Goal: Task Accomplishment & Management: Manage account settings

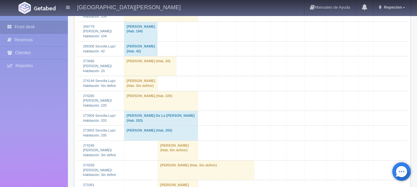
scroll to position [555, 0]
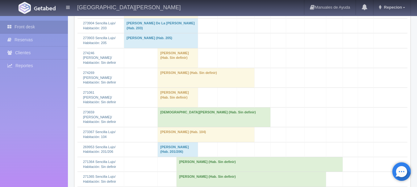
click at [163, 107] on td "Salvador Gutierrez (Hab. Sin definir)" at bounding box center [178, 98] width 40 height 20
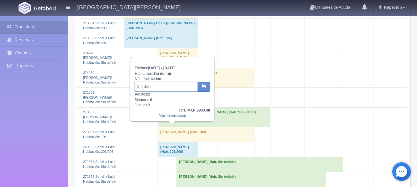
click at [152, 90] on input "text" at bounding box center [166, 87] width 63 height 10
type input "31"
click at [202, 88] on icon "button" at bounding box center [204, 86] width 4 height 4
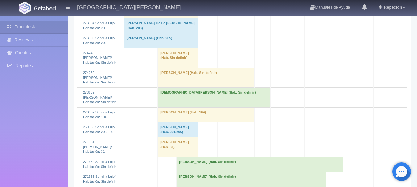
scroll to position [648, 0]
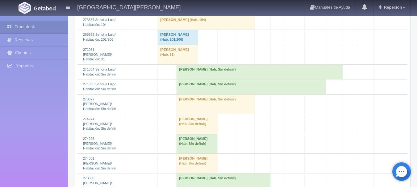
click at [192, 114] on td "carlos enrique sandoval cervantes (Hab. Sin definir)" at bounding box center [215, 104] width 78 height 20
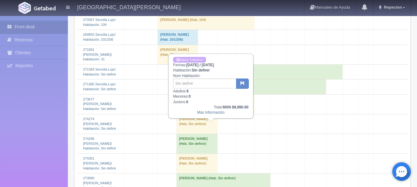
click at [192, 114] on td "carlos enrique sandoval cervantes (Hab. Sin definir)" at bounding box center [215, 104] width 78 height 20
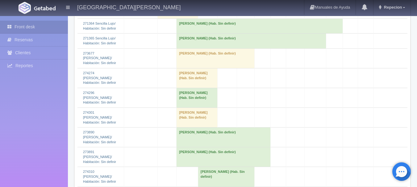
scroll to position [710, 0]
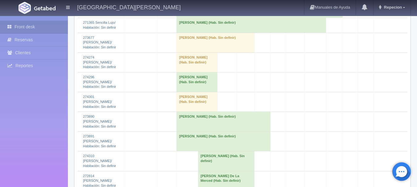
click at [188, 112] on td "[PERSON_NAME] (Hab. Sin definir)" at bounding box center [196, 102] width 41 height 20
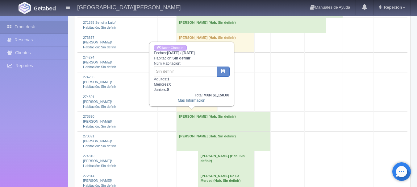
click at [188, 112] on td "[PERSON_NAME] (Hab. Sin definir)" at bounding box center [196, 102] width 41 height 20
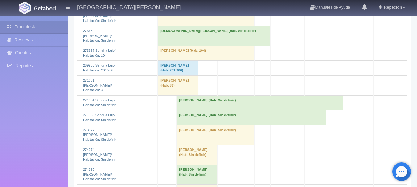
scroll to position [586, 0]
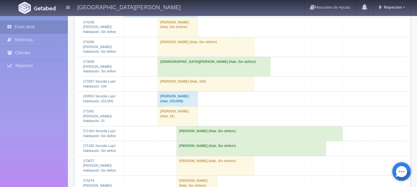
click at [179, 57] on td "Juan Chico Espinoza (Hab. Sin definir)" at bounding box center [206, 47] width 97 height 20
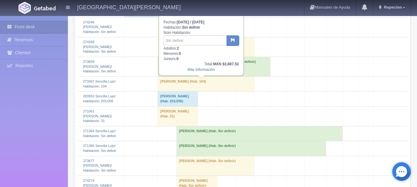
scroll to position [555, 0]
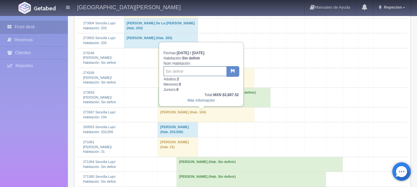
click at [183, 71] on input "text" at bounding box center [195, 71] width 63 height 10
type input "204"
click at [234, 70] on icon "button" at bounding box center [233, 71] width 4 height 4
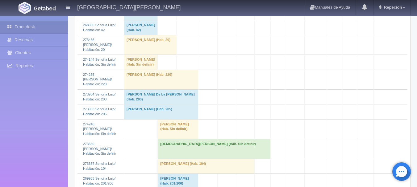
scroll to position [525, 0]
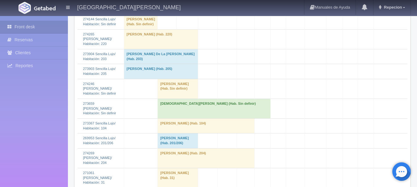
click at [180, 99] on td "Carlos A. Radilla Gomez (Hab. Sin definir)" at bounding box center [178, 89] width 40 height 20
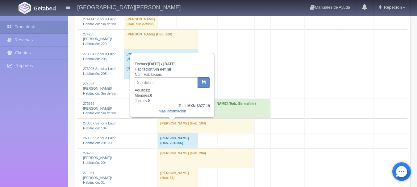
click at [180, 99] on td "Carlos A. Radilla Gomez (Hab. Sin definir)" at bounding box center [178, 89] width 40 height 20
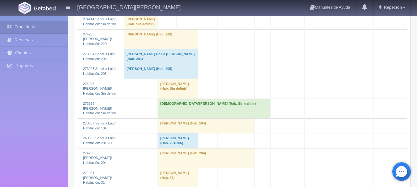
click at [185, 118] on td "[DEMOGRAPHIC_DATA][PERSON_NAME] (Hab. Sin definir)" at bounding box center [214, 109] width 113 height 20
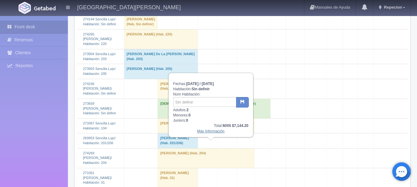
click at [201, 132] on link "Más Información" at bounding box center [210, 131] width 27 height 4
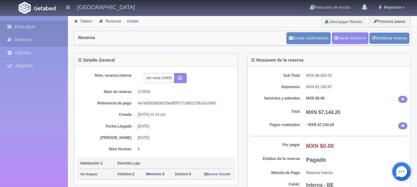
click at [32, 27] on link "Front desk" at bounding box center [34, 27] width 68 height 13
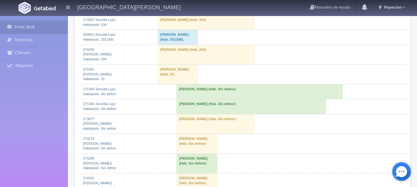
scroll to position [617, 0]
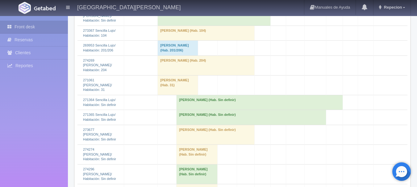
click at [176, 26] on td "[DEMOGRAPHIC_DATA][PERSON_NAME] (Hab. Sin definir)" at bounding box center [214, 16] width 113 height 20
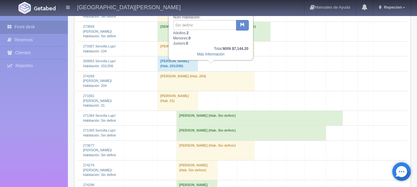
scroll to position [587, 0]
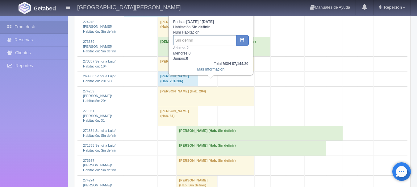
click at [183, 40] on input "text" at bounding box center [204, 40] width 63 height 10
type input "213"
click at [242, 39] on icon "button" at bounding box center [242, 40] width 4 height 4
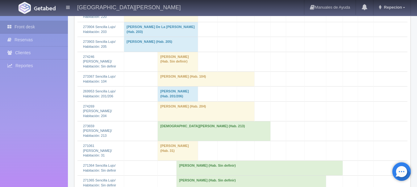
scroll to position [617, 0]
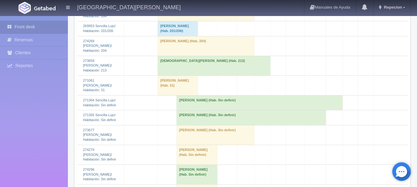
click at [170, 76] on td "Jesus Galindo (Hab. 213)" at bounding box center [214, 66] width 113 height 20
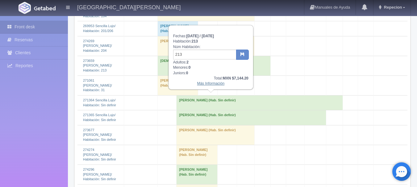
click at [206, 85] on link "Más Información" at bounding box center [210, 83] width 27 height 4
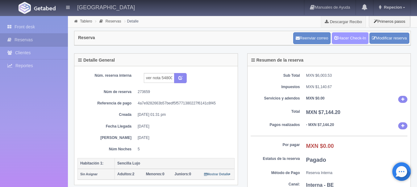
click at [352, 39] on link "Hacer Check-In" at bounding box center [350, 38] width 37 height 12
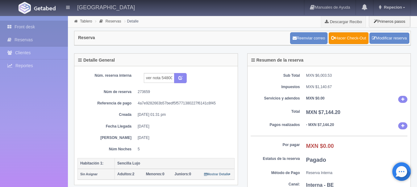
click at [29, 26] on link "Front desk" at bounding box center [34, 27] width 68 height 13
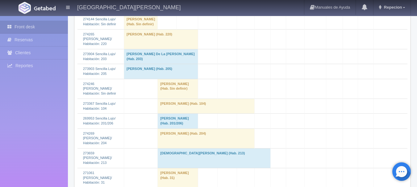
scroll to position [586, 0]
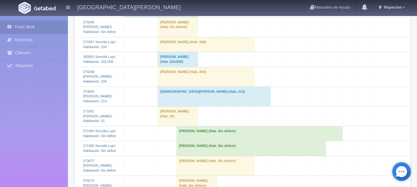
click at [177, 106] on td "[DEMOGRAPHIC_DATA][PERSON_NAME] (Hab. 213)" at bounding box center [214, 97] width 113 height 20
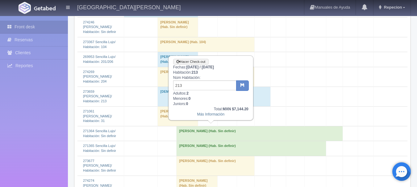
click at [177, 106] on td "[DEMOGRAPHIC_DATA][PERSON_NAME] (Hab. 213)" at bounding box center [214, 97] width 113 height 20
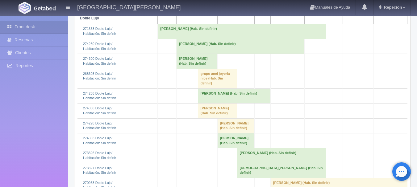
scroll to position [62, 0]
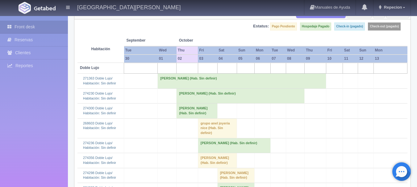
click at [173, 82] on td "Jesus Figueroa (Hab. Sin definir)" at bounding box center [242, 81] width 168 height 15
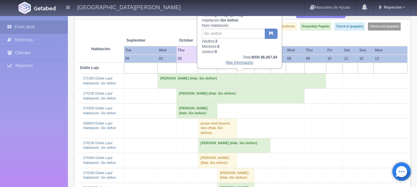
click at [232, 63] on link "Más Información" at bounding box center [239, 62] width 27 height 4
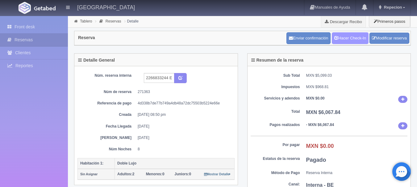
click at [351, 36] on link "Hacer Check-In" at bounding box center [350, 38] width 37 height 12
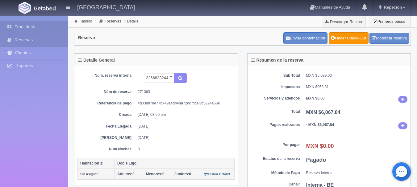
click at [24, 25] on link "Front desk" at bounding box center [34, 27] width 68 height 13
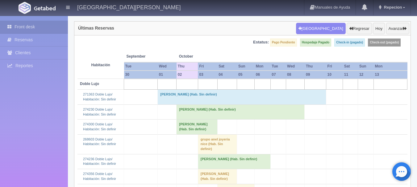
scroll to position [62, 0]
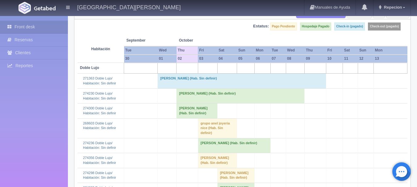
click at [164, 86] on td "[PERSON_NAME] (Hab. Sin definir)" at bounding box center [242, 81] width 168 height 15
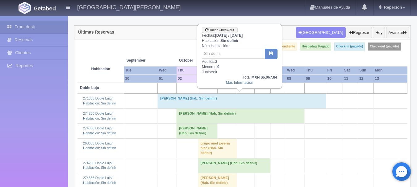
scroll to position [31, 0]
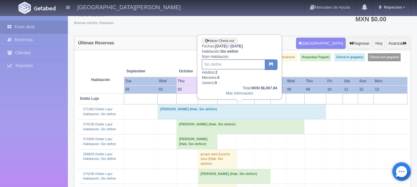
click at [228, 64] on input "text" at bounding box center [233, 65] width 63 height 10
type input "35"
click at [272, 63] on icon "button" at bounding box center [271, 64] width 4 height 4
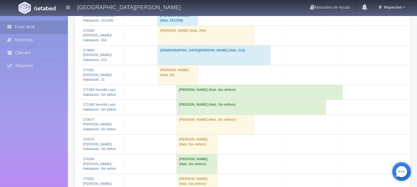
scroll to position [617, 0]
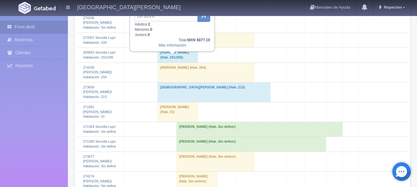
scroll to position [555, 0]
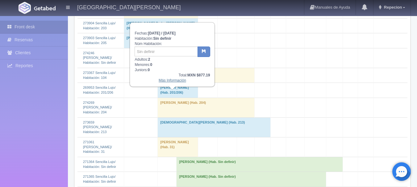
click at [171, 82] on link "Más Información" at bounding box center [172, 80] width 27 height 4
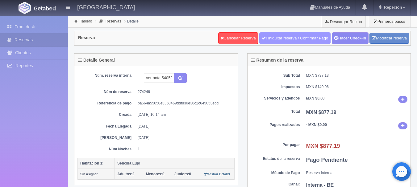
click at [275, 36] on link "Finiquitar reserva / Confirmar Pago" at bounding box center [294, 38] width 71 height 12
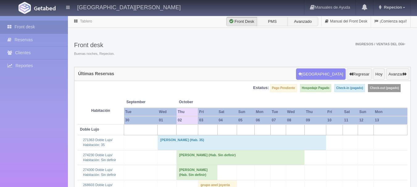
scroll to position [555, 0]
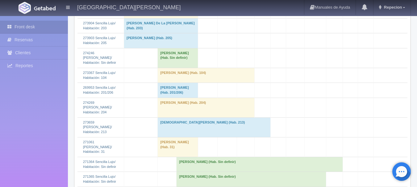
click at [168, 68] on td "[PERSON_NAME] (Hab. Sin definir)" at bounding box center [178, 58] width 40 height 20
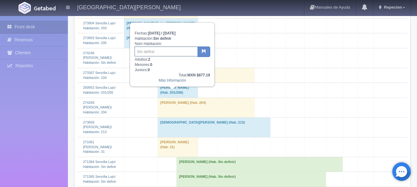
click at [164, 49] on input "text" at bounding box center [166, 52] width 63 height 10
type input "22"
click at [207, 50] on button "button" at bounding box center [203, 52] width 13 height 10
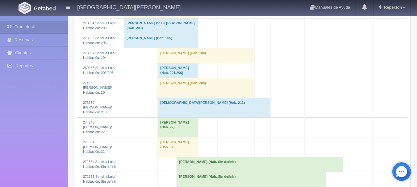
scroll to position [586, 0]
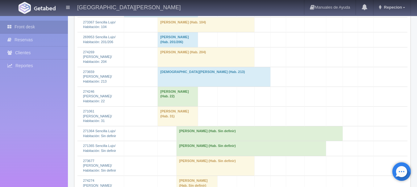
click at [163, 106] on td "[PERSON_NAME] (Hab. 22)" at bounding box center [178, 97] width 40 height 20
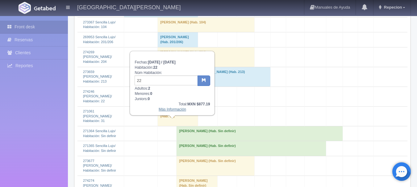
click at [168, 110] on link "Más Información" at bounding box center [172, 109] width 27 height 4
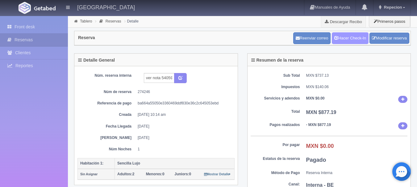
click at [360, 40] on link "Hacer Check-In" at bounding box center [350, 38] width 37 height 12
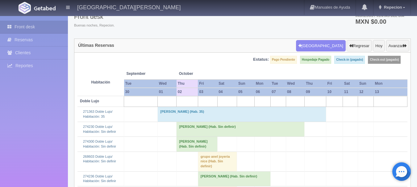
scroll to position [26, 0]
